Goal: Task Accomplishment & Management: Use online tool/utility

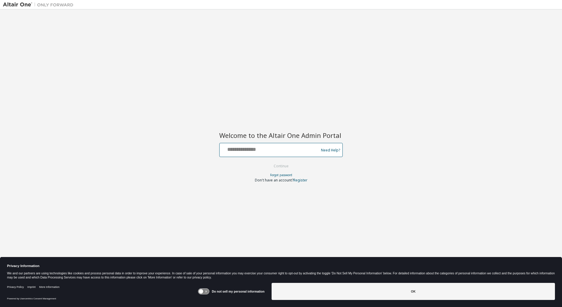
click at [234, 152] on input "text" at bounding box center [270, 148] width 96 height 9
type input "**********"
click at [267, 162] on button "Continue" at bounding box center [280, 166] width 27 height 9
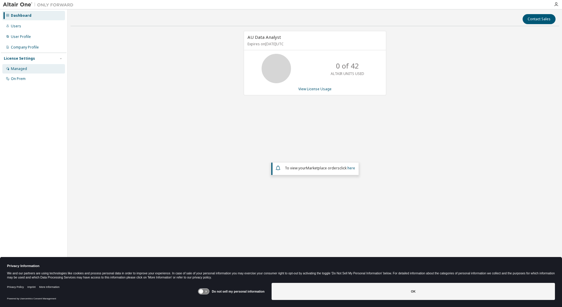
click at [23, 69] on div "Managed" at bounding box center [19, 68] width 16 height 5
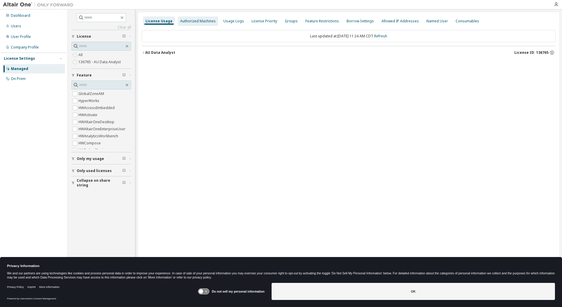
click at [185, 21] on div "Authorized Machines" at bounding box center [198, 21] width 36 height 5
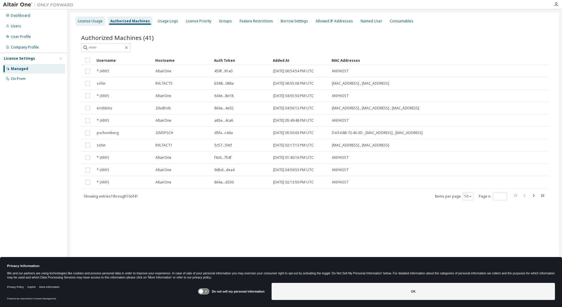
click at [93, 23] on div "License Usage" at bounding box center [90, 21] width 25 height 5
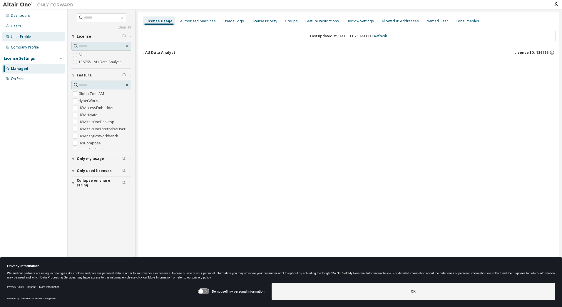
click at [15, 39] on div "User Profile" at bounding box center [21, 36] width 20 height 5
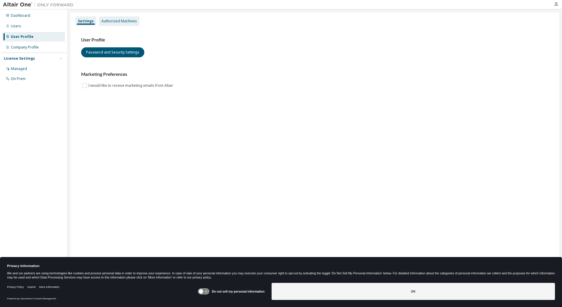
click at [121, 21] on div "Authorized Machines" at bounding box center [119, 21] width 36 height 5
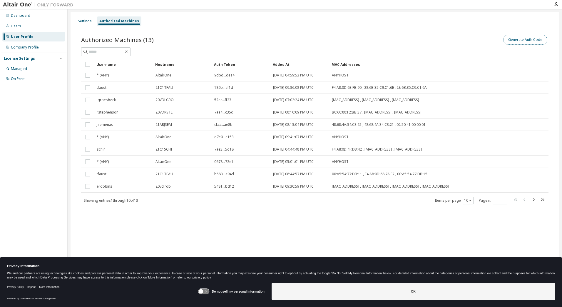
click at [516, 42] on button "Generate Auth Code" at bounding box center [525, 40] width 44 height 10
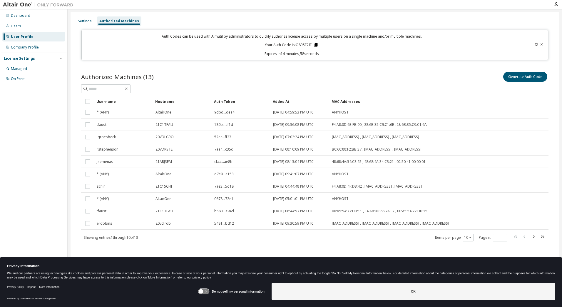
click at [316, 46] on icon at bounding box center [315, 45] width 3 height 4
